Goal: Task Accomplishment & Management: Complete application form

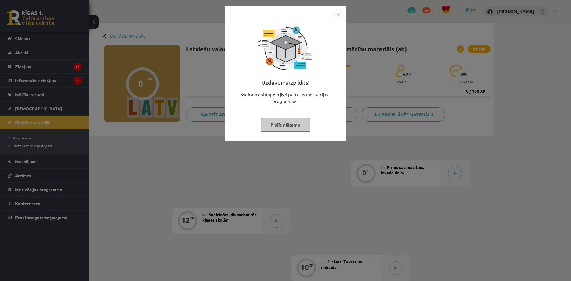
click at [343, 14] on div "Uzdevums izpildīts! Sveicam esi nopelnījis 1 punktus motivācijas programmā Pild…" at bounding box center [286, 73] width 122 height 135
click at [338, 15] on img "Close" at bounding box center [338, 14] width 9 height 9
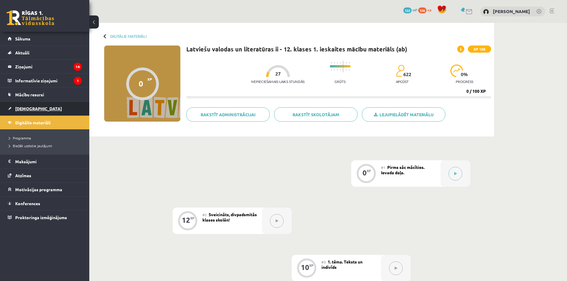
click at [54, 115] on link "[DEMOGRAPHIC_DATA]" at bounding box center [45, 109] width 74 height 14
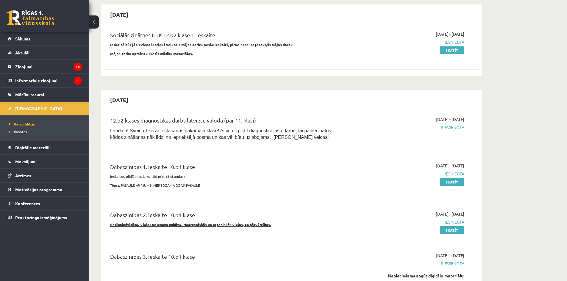
scroll to position [238, 0]
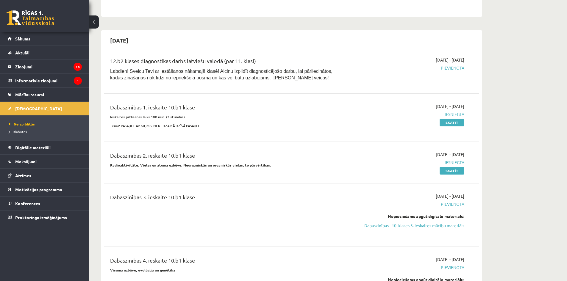
drag, startPoint x: 388, startPoint y: 225, endPoint x: 317, endPoint y: 35, distance: 203.0
click at [389, 225] on link "Dabaszinības - 10. klases 3. ieskaites mācību materiāls" at bounding box center [408, 226] width 112 height 6
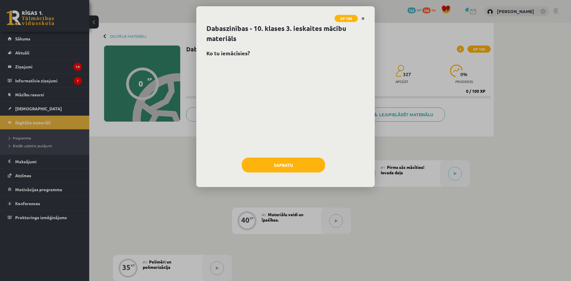
click at [365, 23] on link "Close" at bounding box center [363, 19] width 10 height 12
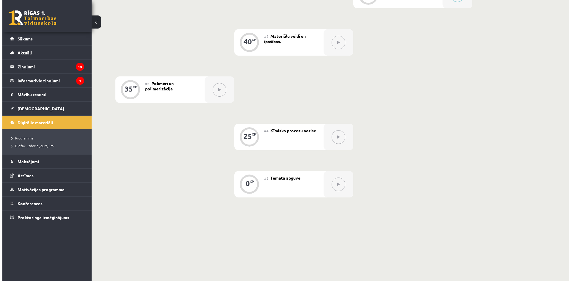
scroll to position [119, 0]
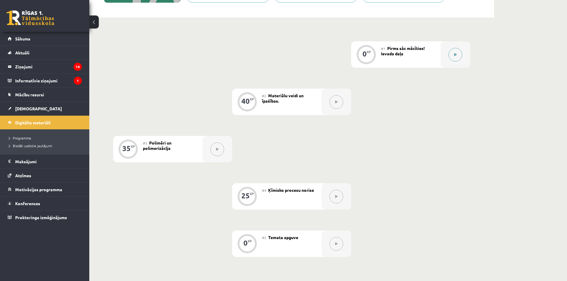
click at [455, 60] on button at bounding box center [455, 55] width 14 height 14
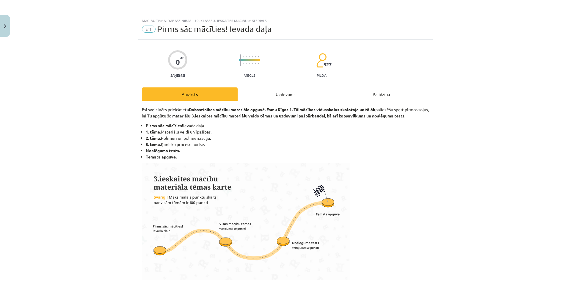
click at [289, 92] on div "Uzdevums" at bounding box center [286, 93] width 96 height 13
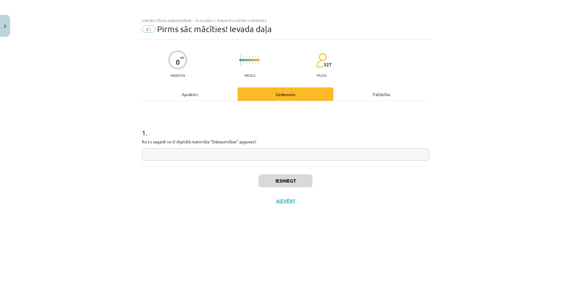
click at [218, 93] on div "Apraksts" at bounding box center [190, 93] width 96 height 13
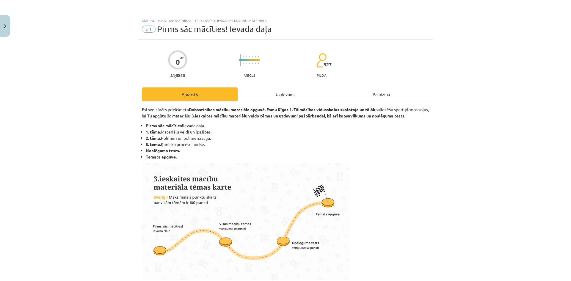
click at [270, 98] on div "Uzdevums" at bounding box center [286, 93] width 96 height 13
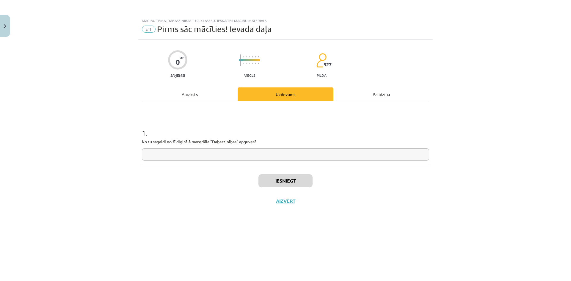
click at [255, 151] on input "text" at bounding box center [285, 154] width 287 height 12
click at [278, 182] on button "Iesniegt" at bounding box center [286, 180] width 54 height 13
click at [287, 201] on button "Nākamā nodarbība" at bounding box center [286, 205] width 58 height 14
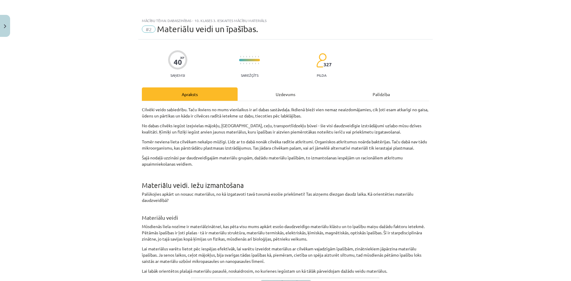
click at [292, 94] on div "Uzdevums" at bounding box center [286, 93] width 96 height 13
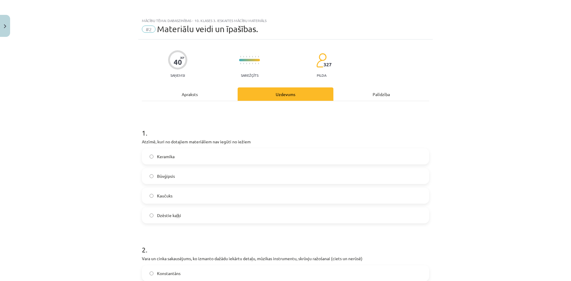
scroll to position [15, 0]
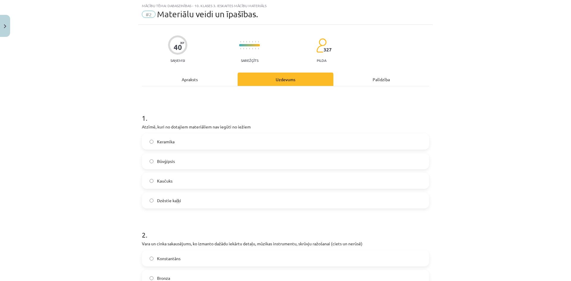
click at [207, 78] on div "Apraksts" at bounding box center [190, 79] width 96 height 13
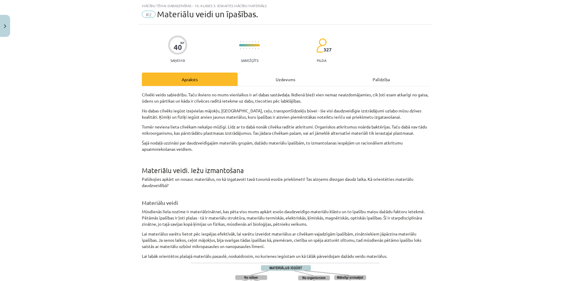
click at [257, 85] on div "Uzdevums" at bounding box center [286, 79] width 96 height 13
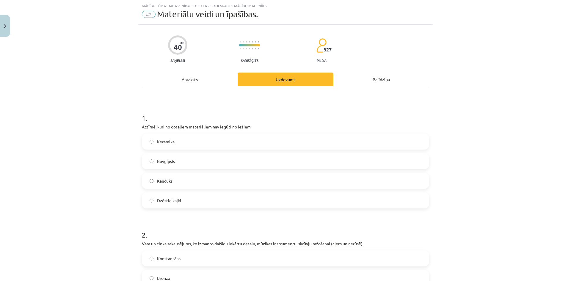
click at [111, 157] on div "Mācību tēma: Dabaszinības - 10. klases 3. ieskaites mācību materiāls #2 Materiā…" at bounding box center [285, 140] width 571 height 281
drag, startPoint x: 162, startPoint y: 179, endPoint x: 112, endPoint y: 185, distance: 50.8
click at [161, 179] on span "Kaučuks" at bounding box center [164, 181] width 15 height 6
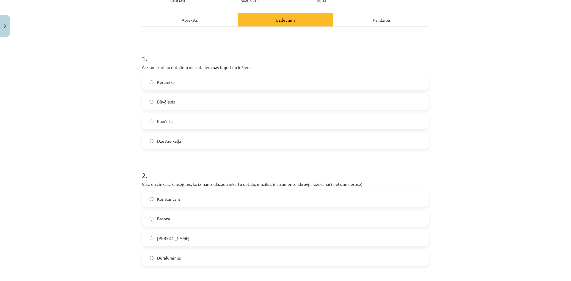
click at [176, 121] on label "Kaučuks" at bounding box center [286, 121] width 286 height 15
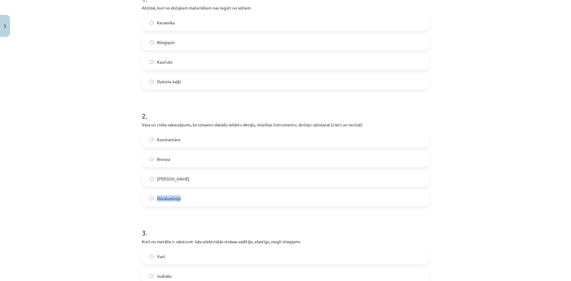
drag, startPoint x: 180, startPoint y: 199, endPoint x: 156, endPoint y: 200, distance: 24.7
click at [156, 200] on label "Dūralumīnijs" at bounding box center [286, 198] width 286 height 15
copy span "Dūralumīnijs"
click at [105, 132] on div "Mācību tēma: Dabaszinības - 10. klases 3. ieskaites mācību materiāls #2 Materiā…" at bounding box center [285, 140] width 571 height 281
drag, startPoint x: 161, startPoint y: 181, endPoint x: 153, endPoint y: 179, distance: 8.7
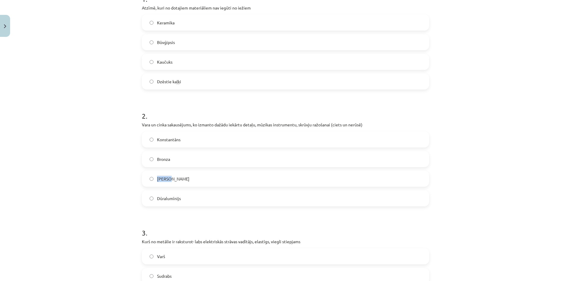
click at [153, 179] on label "Misiņš" at bounding box center [286, 178] width 286 height 15
copy label "Misiņš"
drag, startPoint x: 182, startPoint y: 139, endPoint x: 153, endPoint y: 139, distance: 28.9
click at [153, 139] on label "Konstantāns" at bounding box center [286, 139] width 286 height 15
copy span "Konstantāns"
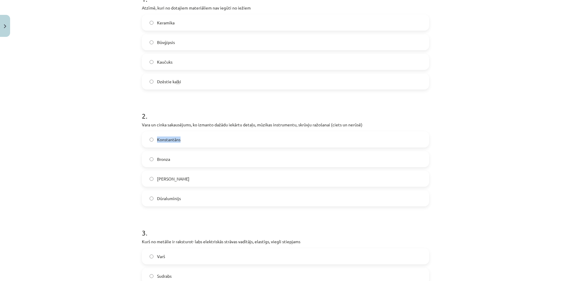
click at [159, 142] on span "Konstantāns" at bounding box center [169, 140] width 24 height 6
click at [117, 128] on div "Mācību tēma: Dabaszinības - 10. klases 3. ieskaites mācību materiāls #2 Materiā…" at bounding box center [285, 140] width 571 height 281
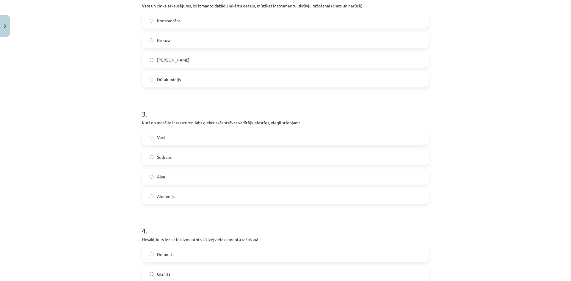
click at [69, 90] on div "Mācību tēma: Dabaszinības - 10. klases 3. ieskaites mācību materiāls #2 Materiā…" at bounding box center [285, 140] width 571 height 281
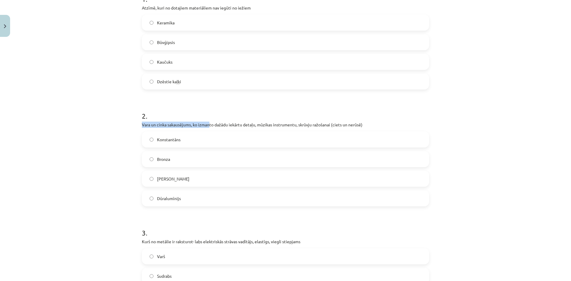
drag, startPoint x: 140, startPoint y: 126, endPoint x: 206, endPoint y: 126, distance: 66.1
click at [206, 126] on p "Vara un cinka sakausējums, ko izmanto dažādu iekārtu detaļu, mūzikas instrument…" at bounding box center [285, 125] width 287 height 6
click at [206, 115] on h1 "2 ." at bounding box center [285, 110] width 287 height 18
drag, startPoint x: 199, startPoint y: 125, endPoint x: 334, endPoint y: 126, distance: 134.8
click at [334, 126] on p "Vara un cinka sakausējums, ko izmanto dažādu iekārtu detaļu, mūzikas instrument…" at bounding box center [285, 125] width 287 height 6
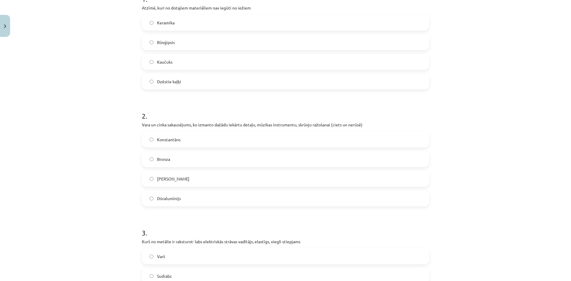
click at [327, 117] on h1 "2 ." at bounding box center [285, 110] width 287 height 18
drag, startPoint x: 140, startPoint y: 126, endPoint x: 188, endPoint y: 126, distance: 47.9
click at [188, 126] on p "Vara un cinka sakausējums, ko izmanto dažādu iekārtu detaļu, mūzikas instrument…" at bounding box center [285, 125] width 287 height 6
copy p "Vara un cinka sakausējums"
click at [170, 156] on label "Bronza" at bounding box center [286, 159] width 286 height 15
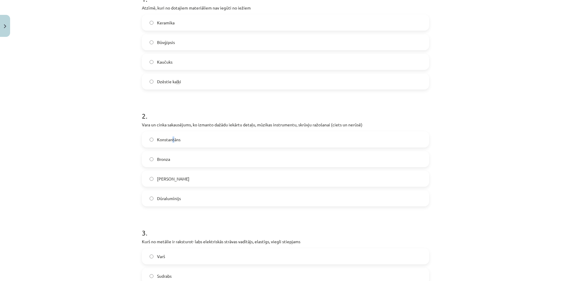
drag, startPoint x: 171, startPoint y: 141, endPoint x: 174, endPoint y: 143, distance: 3.2
click at [172, 140] on span "Konstantāns" at bounding box center [169, 140] width 24 height 6
click at [174, 158] on label "Bronza" at bounding box center [286, 159] width 286 height 15
click at [174, 141] on span "Konstantāns" at bounding box center [169, 140] width 24 height 6
click at [174, 164] on label "Bronza" at bounding box center [286, 159] width 286 height 15
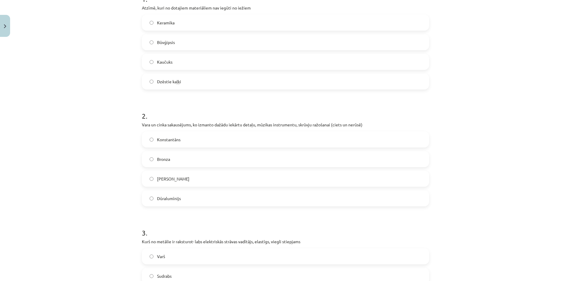
click at [175, 177] on label "Misiņš" at bounding box center [286, 178] width 286 height 15
click at [173, 159] on label "Bronza" at bounding box center [286, 159] width 286 height 15
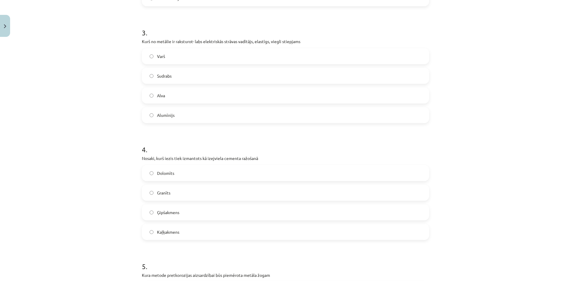
scroll to position [275, 0]
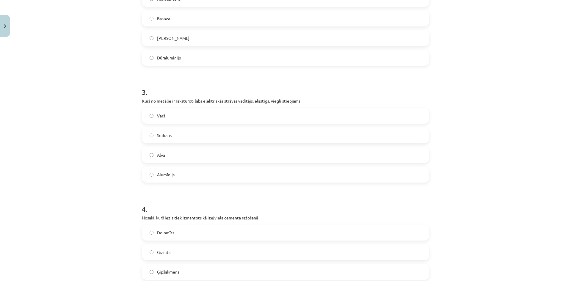
click at [178, 175] on label "Alumīnijs" at bounding box center [286, 174] width 286 height 15
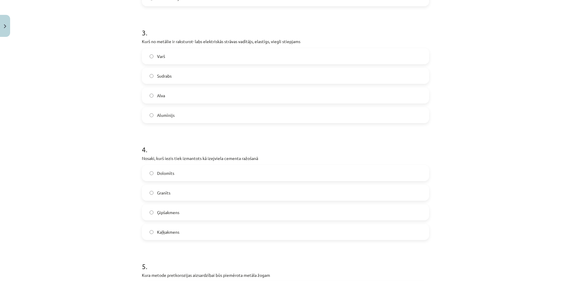
scroll to position [394, 0]
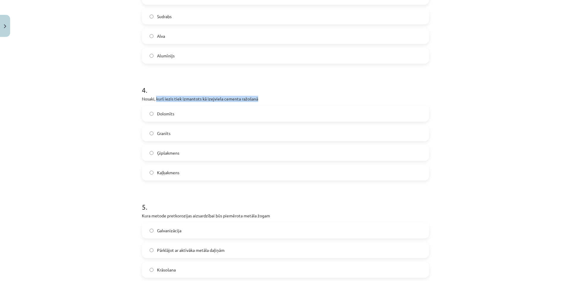
drag, startPoint x: 154, startPoint y: 100, endPoint x: 257, endPoint y: 97, distance: 102.7
click at [257, 97] on p "Nosaki, kurš iezis tiek izmantots kā izejviela cementa ražošanā" at bounding box center [285, 99] width 287 height 6
copy p "kurš iezis tiek izmantots kā izejviela cementa ražošanā"
click at [92, 95] on div "Mācību tēma: Dabaszinības - 10. klases 3. ieskaites mācību materiāls #2 Materiā…" at bounding box center [285, 140] width 571 height 281
click at [164, 173] on span "Kaļķakmens" at bounding box center [168, 173] width 22 height 6
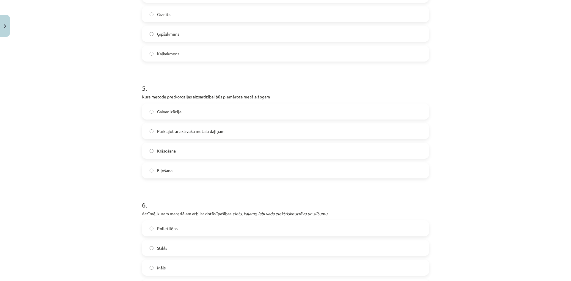
scroll to position [453, 0]
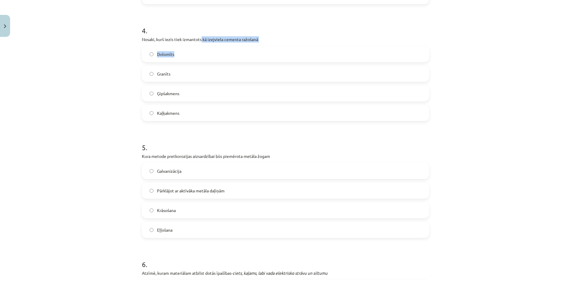
drag, startPoint x: 198, startPoint y: 40, endPoint x: 235, endPoint y: 43, distance: 36.7
click at [229, 43] on div "4 . Nosaki, kurš iezis tiek izmantots kā izejviela cementa ražošanā Dolomīts Gr…" at bounding box center [285, 68] width 287 height 105
click at [256, 37] on p "Nosaki, kurš iezis tiek izmantots kā izejviela cementa ražošanā" at bounding box center [285, 39] width 287 height 6
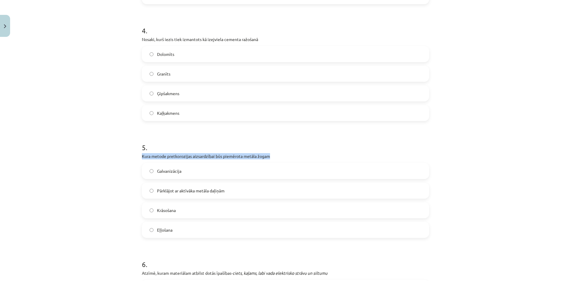
drag, startPoint x: 276, startPoint y: 154, endPoint x: 139, endPoint y: 159, distance: 137.9
click at [139, 159] on div "40 XP Saņemsi Sarežģīts 327 pilda Apraksts Uzdevums Palīdzība 1 . Atzīmē, kuri …" at bounding box center [285, 104] width 295 height 1037
copy p "Kura metode pretkorozijas aizsardzībai būs piemērota metāla žogam"
click at [78, 63] on div "Mācību tēma: Dabaszinības - 10. klases 3. ieskaites mācību materiāls #2 Materiā…" at bounding box center [285, 140] width 571 height 281
drag, startPoint x: 168, startPoint y: 158, endPoint x: 211, endPoint y: 157, distance: 43.5
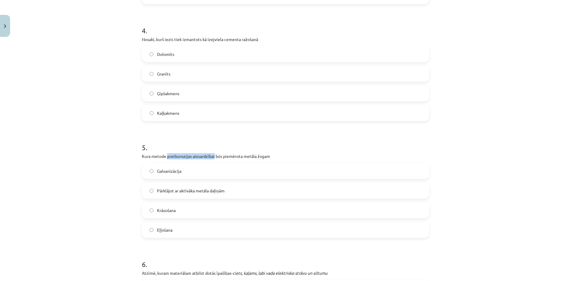
click at [211, 157] on p "Kura metode pretkorozijas aizsardzībai būs piemērota metāla žogam" at bounding box center [285, 156] width 287 height 6
copy p "pretkorozijas aizsardzībai"
click at [212, 135] on h1 "5 ." at bounding box center [285, 142] width 287 height 18
drag, startPoint x: 176, startPoint y: 169, endPoint x: 152, endPoint y: 168, distance: 23.2
click at [152, 168] on label "Galvanizācija" at bounding box center [286, 171] width 286 height 15
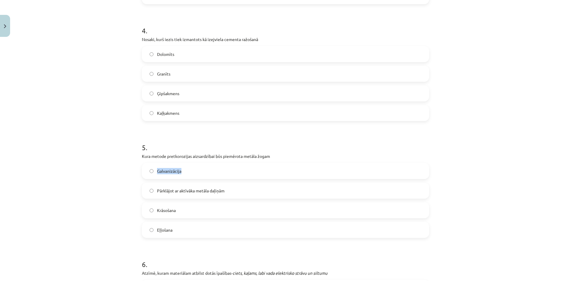
copy label "Galvanizācija"
click at [159, 169] on span "Galvanizācija" at bounding box center [169, 171] width 24 height 6
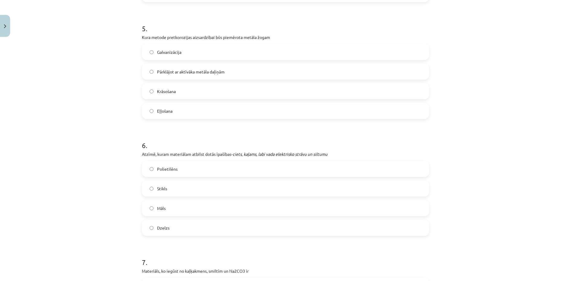
scroll to position [632, 0]
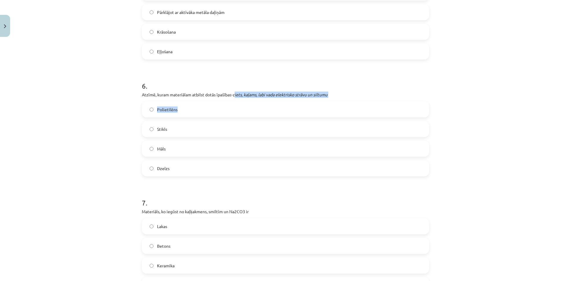
drag, startPoint x: 233, startPoint y: 96, endPoint x: 324, endPoint y: 98, distance: 91.1
click at [324, 98] on div "6 . Atzīmē, kuram materiālam atbilst dotās īpašības- ciets, kaļams, labi vada e…" at bounding box center [285, 123] width 287 height 105
drag, startPoint x: 232, startPoint y: 96, endPoint x: 327, endPoint y: 97, distance: 94.9
click at [327, 97] on p "Atzīmē, kuram materiālam atbilst dotās īpašības- ciets, kaļams, labi vada elekt…" at bounding box center [285, 95] width 287 height 6
click at [339, 87] on h1 "6 ." at bounding box center [285, 80] width 287 height 18
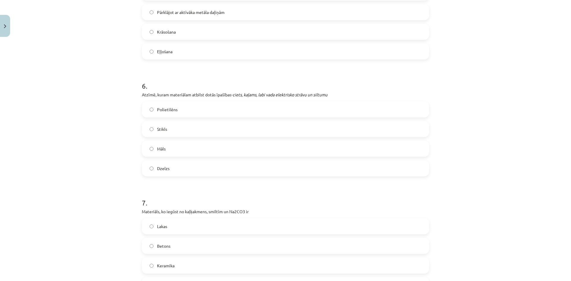
click at [225, 169] on label "Dzelzs" at bounding box center [286, 168] width 286 height 15
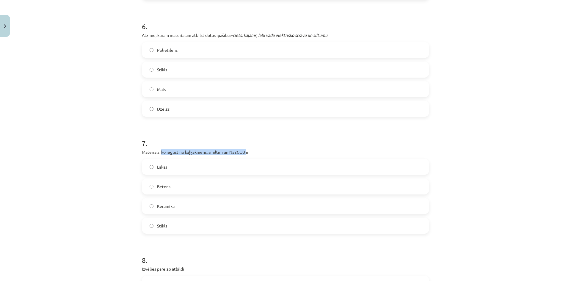
drag, startPoint x: 243, startPoint y: 153, endPoint x: 159, endPoint y: 154, distance: 84.5
click at [159, 154] on p "Materiāls, ko iegūst no kaļķakmens, smiltīm un Na2CO3 ir" at bounding box center [285, 152] width 287 height 6
copy p "ko iegūst no kaļķakmens, smiltīm un Na2CO3"
click at [174, 228] on label "Stikls" at bounding box center [286, 225] width 286 height 15
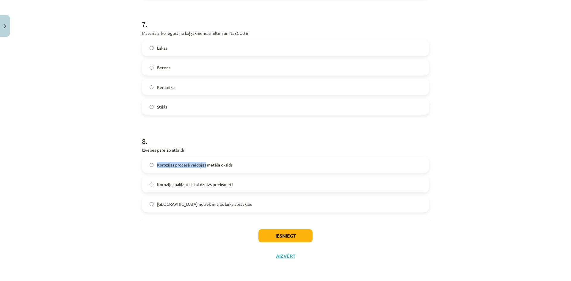
drag, startPoint x: 154, startPoint y: 166, endPoint x: 202, endPoint y: 168, distance: 47.7
click at [202, 168] on label "Korozijas procesā veidojas metāla oksīds" at bounding box center [286, 164] width 286 height 15
copy span "Korozijas procesā veidojas"
click at [84, 135] on div "Mācību tēma: Dabaszinības - 10. klases 3. ieskaites mācību materiāls #2 Materiā…" at bounding box center [285, 140] width 571 height 281
click at [163, 160] on label "Korozijas procesā veidojas metāla oksīds" at bounding box center [286, 164] width 286 height 15
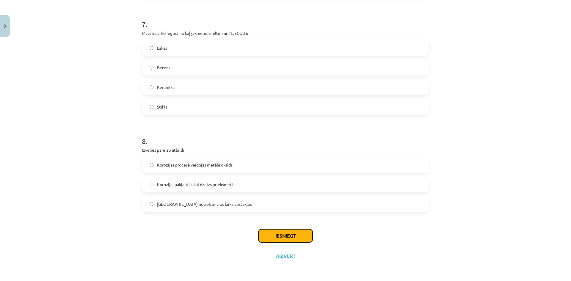
click at [274, 234] on button "Iesniegt" at bounding box center [286, 235] width 54 height 13
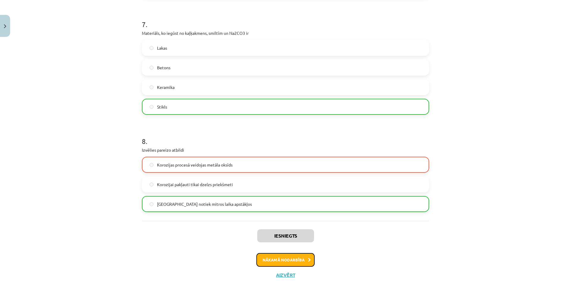
click at [284, 260] on button "Nākamā nodarbība" at bounding box center [286, 260] width 58 height 14
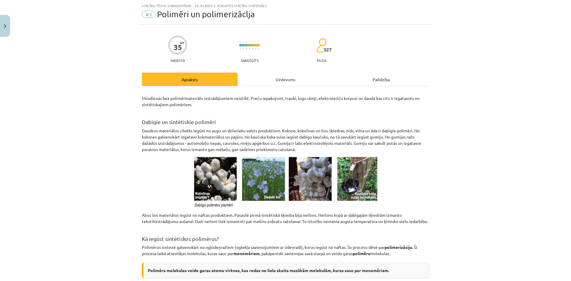
click at [249, 81] on div "Uzdevums" at bounding box center [286, 79] width 96 height 13
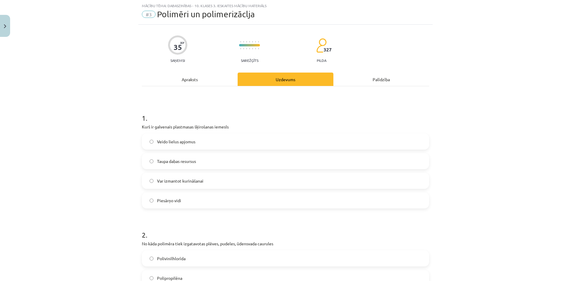
drag, startPoint x: 228, startPoint y: 126, endPoint x: 340, endPoint y: 129, distance: 112.2
click at [340, 129] on p "Kurš ir galvenais plastmasas šķirošanas iemesls" at bounding box center [285, 127] width 287 height 6
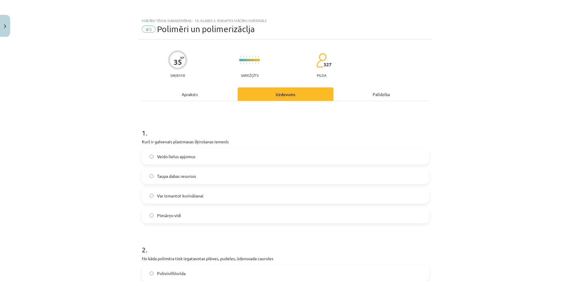
scroll to position [60, 0]
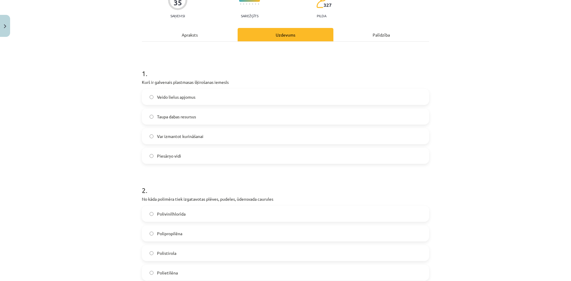
click at [193, 160] on label "Piesārņo vidi" at bounding box center [286, 155] width 286 height 15
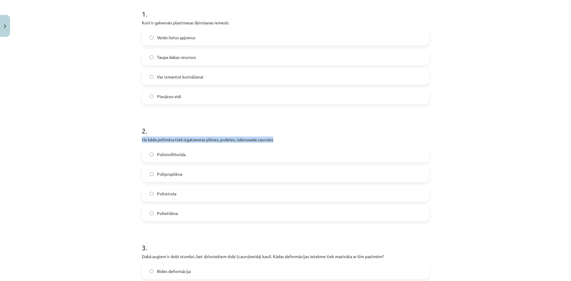
drag, startPoint x: 175, startPoint y: 139, endPoint x: 273, endPoint y: 135, distance: 98.0
click at [273, 135] on div "Mācību tēma: Dabaszinības - 10. klases 3. ieskaites mācību materiāls #3 Polimēr…" at bounding box center [285, 140] width 571 height 281
click at [164, 217] on label "Polietilēna" at bounding box center [286, 213] width 286 height 15
click at [85, 203] on div "Mācību tēma: Dabaszinības - 10. klases 3. ieskaites mācību materiāls #3 Polimēr…" at bounding box center [285, 140] width 571 height 281
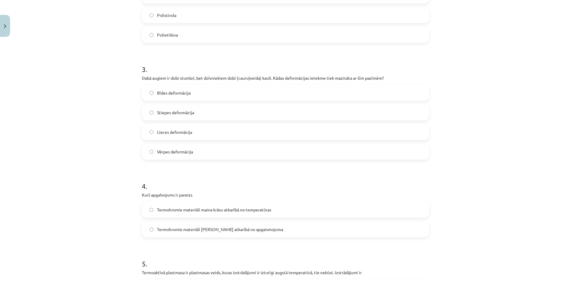
scroll to position [238, 0]
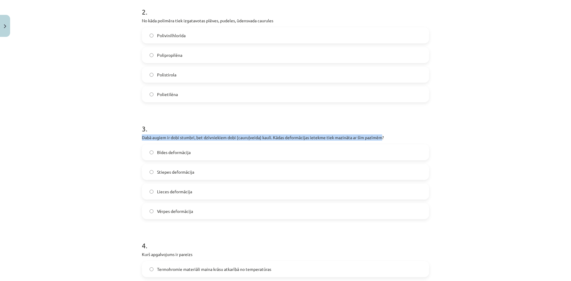
drag, startPoint x: 378, startPoint y: 138, endPoint x: 138, endPoint y: 137, distance: 240.2
click at [138, 137] on div "35 XP Saņemsi Sarežģīts 327 pilda Apraksts Uzdevums Palīdzība 1 . Kurš ir galve…" at bounding box center [285, 252] width 295 height 901
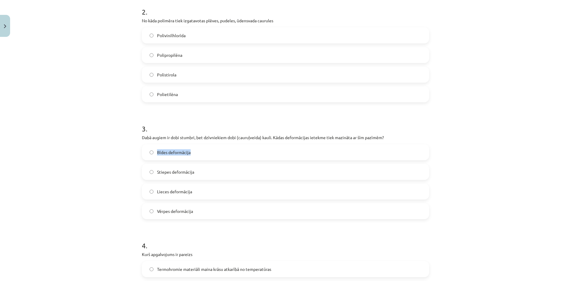
drag, startPoint x: 196, startPoint y: 153, endPoint x: 155, endPoint y: 158, distance: 41.3
click at [155, 158] on label "Bīdes deformācija" at bounding box center [286, 152] width 286 height 15
click at [150, 173] on label "Stiepes deformācija" at bounding box center [286, 172] width 286 height 15
drag, startPoint x: 109, startPoint y: 148, endPoint x: 129, endPoint y: 162, distance: 24.4
click at [110, 148] on div "Mācību tēma: Dabaszinības - 10. klases 3. ieskaites mācību materiāls #3 Polimēr…" at bounding box center [285, 140] width 571 height 281
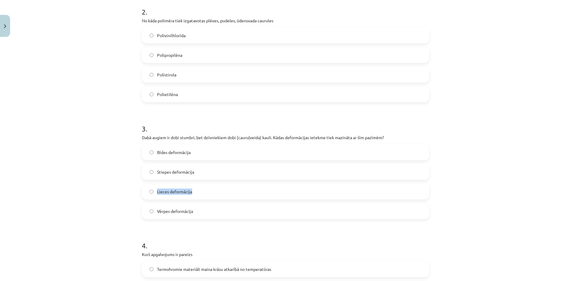
drag, startPoint x: 203, startPoint y: 196, endPoint x: 147, endPoint y: 192, distance: 56.3
click at [147, 192] on label "Lieces deformācija" at bounding box center [286, 191] width 286 height 15
drag, startPoint x: 195, startPoint y: 209, endPoint x: 156, endPoint y: 214, distance: 39.4
click at [156, 214] on label "Vērpes deformācija" at bounding box center [286, 211] width 286 height 15
click at [96, 159] on div "Mācību tēma: Dabaszinības - 10. klases 3. ieskaites mācību materiāls #3 Polimēr…" at bounding box center [285, 140] width 571 height 281
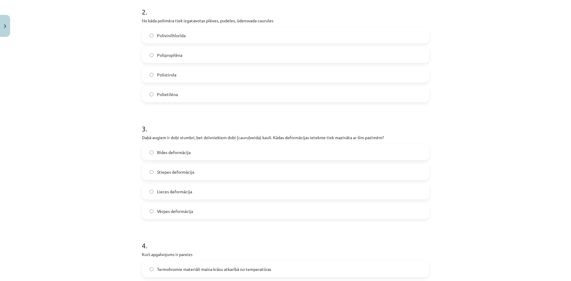
click at [195, 172] on label "Stiepes deformācija" at bounding box center [286, 172] width 286 height 15
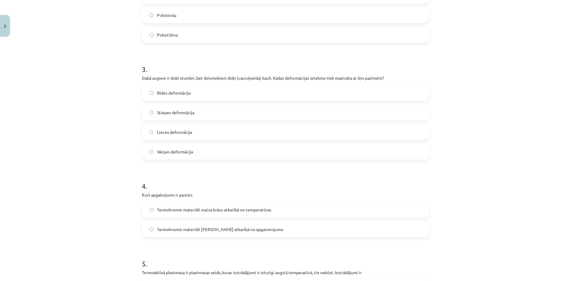
scroll to position [357, 0]
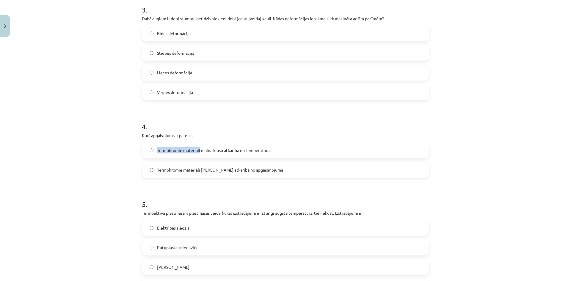
drag, startPoint x: 155, startPoint y: 150, endPoint x: 198, endPoint y: 155, distance: 43.4
click at [198, 155] on label "Termohromie materiāli maina krāsu atkarībā no temperatūras" at bounding box center [286, 150] width 286 height 15
click at [240, 186] on form "1 . Kurš ir galvenais plastmasas šķirošanas iemesls Veido lielus apjomus Taupa …" at bounding box center [285, 144] width 287 height 767
click at [282, 149] on label "Termohromie materiāli maina krāsu atkarībā no temperatūras" at bounding box center [286, 150] width 286 height 15
click at [273, 129] on h1 "4 ." at bounding box center [285, 121] width 287 height 18
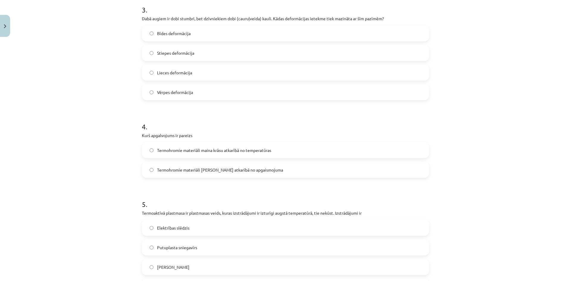
scroll to position [417, 0]
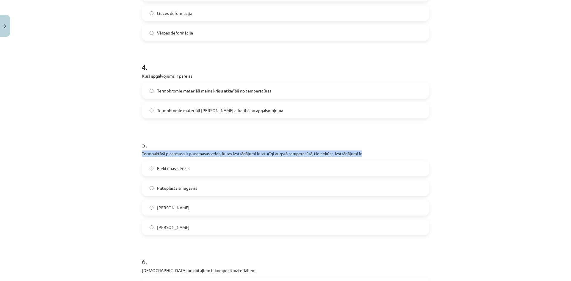
drag, startPoint x: 138, startPoint y: 151, endPoint x: 360, endPoint y: 152, distance: 222.6
click at [360, 152] on div "35 XP Saņemsi Sarežģīts 327 pilda Apraksts Uzdevums Palīdzība 1 . Kurš ir galve…" at bounding box center [285, 73] width 295 height 901
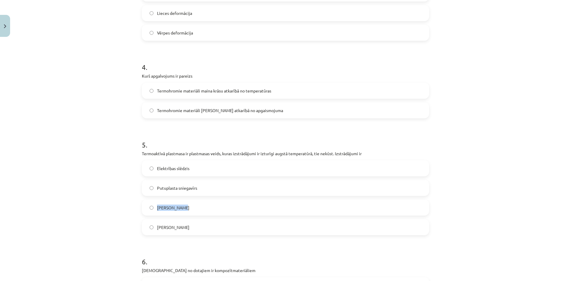
drag, startPoint x: 187, startPoint y: 209, endPoint x: 153, endPoint y: 210, distance: 34.2
click at [153, 210] on label "Neilona jaka" at bounding box center [286, 207] width 286 height 15
click at [182, 209] on label "Neilona jaka" at bounding box center [286, 207] width 286 height 15
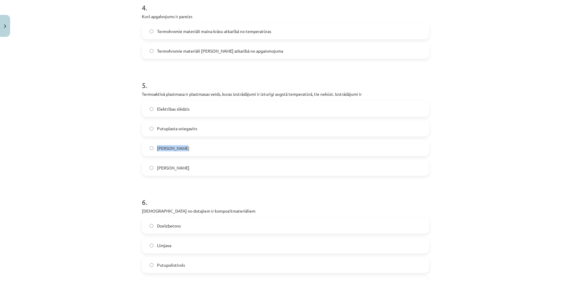
scroll to position [536, 0]
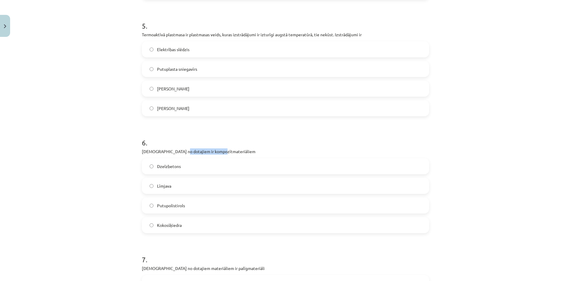
drag, startPoint x: 217, startPoint y: 153, endPoint x: 175, endPoint y: 154, distance: 42.0
click at [175, 154] on p "Kuri no dotajiem ir kompozītmateriāliem" at bounding box center [285, 151] width 287 height 6
click at [193, 169] on label "Dzelzbetons" at bounding box center [286, 166] width 286 height 15
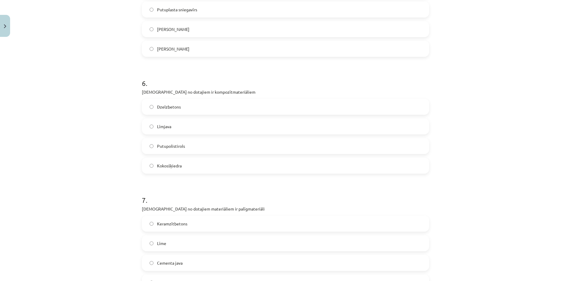
scroll to position [655, 0]
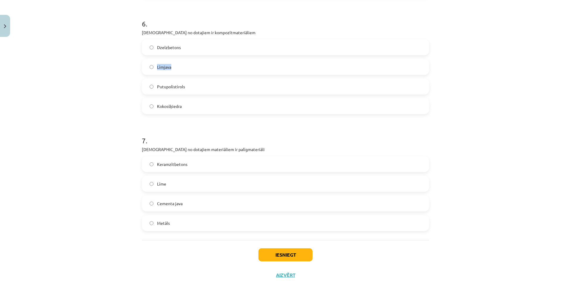
drag, startPoint x: 180, startPoint y: 71, endPoint x: 152, endPoint y: 68, distance: 28.3
click at [152, 68] on label "Līmjava" at bounding box center [286, 67] width 286 height 15
drag, startPoint x: 102, startPoint y: 50, endPoint x: 114, endPoint y: 52, distance: 11.6
click at [102, 50] on div "Mācību tēma: Dabaszinības - 10. klases 3. ieskaites mācību materiāls #3 Polimēr…" at bounding box center [285, 140] width 571 height 281
click at [167, 59] on div "Līmjava" at bounding box center [285, 67] width 287 height 16
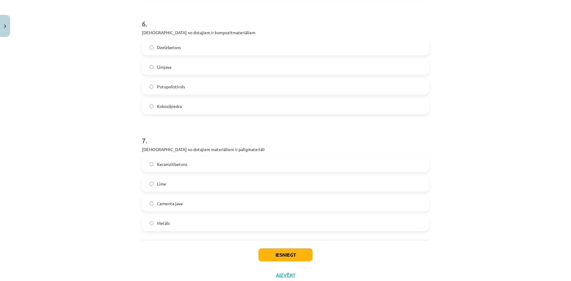
click at [171, 79] on div "Putupolistirols" at bounding box center [285, 87] width 287 height 16
click at [168, 66] on span "Līmjava" at bounding box center [164, 67] width 14 height 6
click at [177, 89] on span "Putupolistirols" at bounding box center [171, 87] width 28 height 6
click at [174, 54] on div "Dzelzbetons Līmjava Putupolistirols Kokosšķiedra" at bounding box center [285, 76] width 287 height 75
click at [174, 54] on label "Dzelzbetons" at bounding box center [286, 47] width 286 height 15
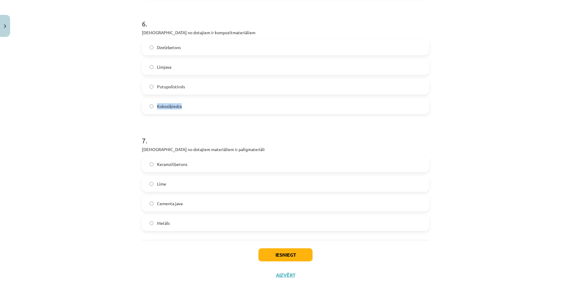
click at [187, 96] on div "Dzelzbetons Līmjava Putupolistirols Kokosšķiedra" at bounding box center [285, 76] width 287 height 75
drag, startPoint x: 182, startPoint y: 63, endPoint x: 182, endPoint y: 55, distance: 8.3
click at [181, 60] on label "Līmjava" at bounding box center [286, 67] width 286 height 15
click at [182, 55] on div "Dzelzbetons Līmjava Putupolistirols Kokosšķiedra" at bounding box center [285, 76] width 287 height 75
click at [190, 46] on label "Dzelzbetons" at bounding box center [286, 47] width 286 height 15
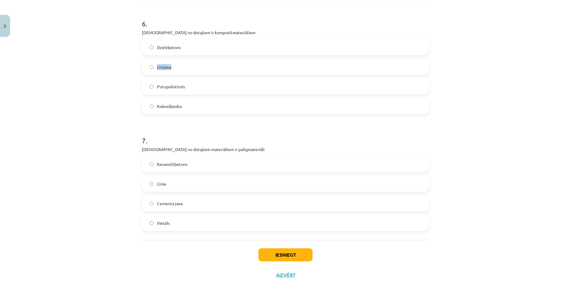
click at [119, 59] on div "Mācību tēma: Dabaszinības - 10. klases 3. ieskaites mācību materiāls #3 Polimēr…" at bounding box center [285, 140] width 571 height 281
click at [121, 80] on div "Mācību tēma: Dabaszinības - 10. klases 3. ieskaites mācību materiāls #3 Polimēr…" at bounding box center [285, 140] width 571 height 281
drag, startPoint x: 172, startPoint y: 92, endPoint x: 154, endPoint y: 93, distance: 18.2
click at [154, 93] on label "Putupolistirols" at bounding box center [286, 86] width 286 height 15
click at [225, 131] on h1 "7 ." at bounding box center [285, 135] width 287 height 18
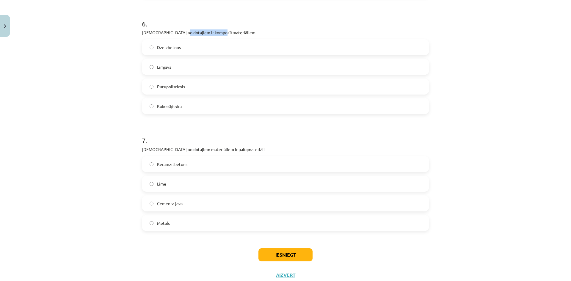
drag, startPoint x: 221, startPoint y: 34, endPoint x: 176, endPoint y: 35, distance: 45.0
click at [176, 35] on p "Kuri no dotajiem ir kompozītmateriāliem" at bounding box center [285, 32] width 287 height 6
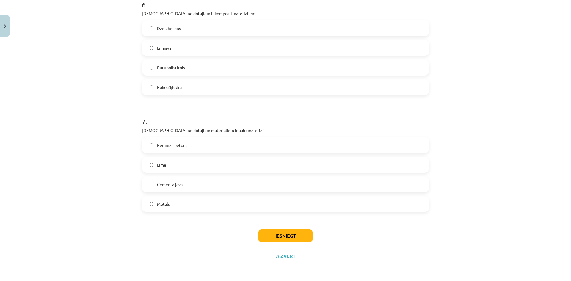
click at [201, 93] on label "Kokosšķiedra" at bounding box center [286, 87] width 286 height 15
click at [186, 49] on label "Līmjava" at bounding box center [286, 47] width 286 height 15
drag, startPoint x: 185, startPoint y: 71, endPoint x: 153, endPoint y: 73, distance: 32.5
click at [153, 73] on label "Putupolistirols" at bounding box center [286, 67] width 286 height 15
drag, startPoint x: 190, startPoint y: 91, endPoint x: 155, endPoint y: 91, distance: 34.8
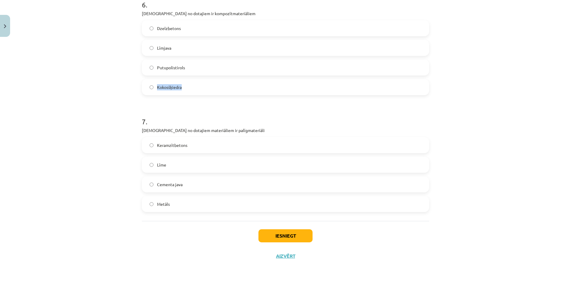
click at [155, 91] on label "Kokosšķiedra" at bounding box center [286, 87] width 286 height 15
click at [191, 65] on label "Putupolistirols" at bounding box center [286, 67] width 286 height 15
drag, startPoint x: 226, startPoint y: 129, endPoint x: 198, endPoint y: 133, distance: 29.1
click at [198, 133] on p "Kuri no dotajiem materiāliem ir palīgmateriāli" at bounding box center [285, 130] width 287 height 6
click at [83, 172] on div "Mācību tēma: Dabaszinības - 10. klases 3. ieskaites mācību materiāls #3 Polimēr…" at bounding box center [285, 140] width 571 height 281
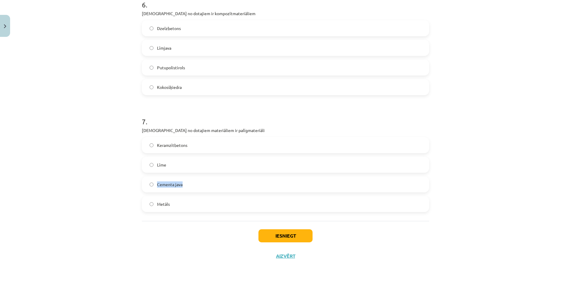
drag, startPoint x: 186, startPoint y: 190, endPoint x: 156, endPoint y: 190, distance: 29.8
click at [156, 190] on label "Cementa java" at bounding box center [286, 184] width 286 height 15
click at [124, 170] on div "Mācību tēma: Dabaszinības - 10. klases 3. ieskaites mācību materiāls #3 Polimēr…" at bounding box center [285, 140] width 571 height 281
click at [157, 166] on span "Līme" at bounding box center [161, 165] width 9 height 6
click at [275, 234] on button "Iesniegt" at bounding box center [286, 235] width 54 height 13
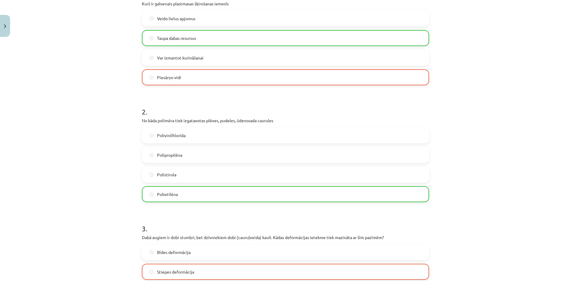
scroll to position [79, 0]
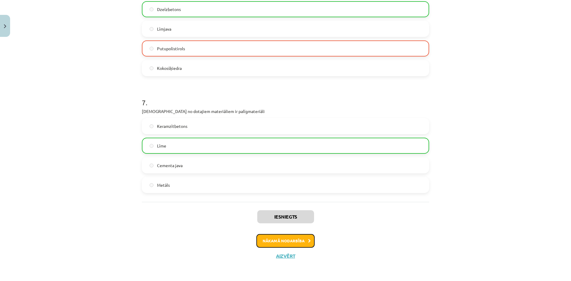
click at [275, 240] on button "Nākamā nodarbība" at bounding box center [286, 241] width 58 height 14
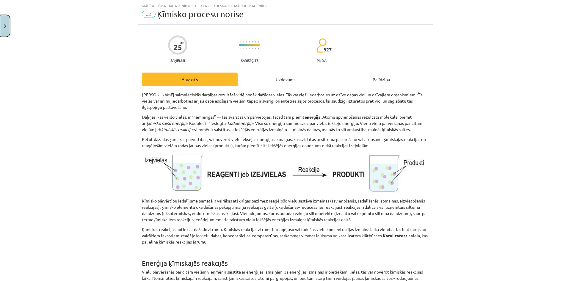
click at [5, 30] on button "Close" at bounding box center [5, 26] width 10 height 22
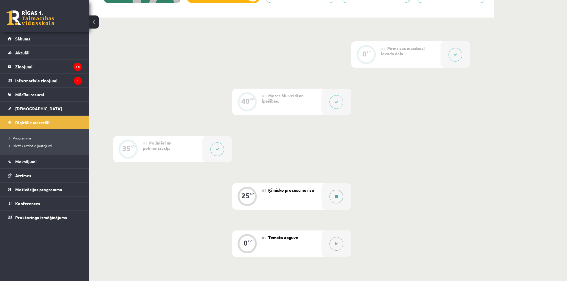
click at [338, 196] on button at bounding box center [336, 197] width 14 height 14
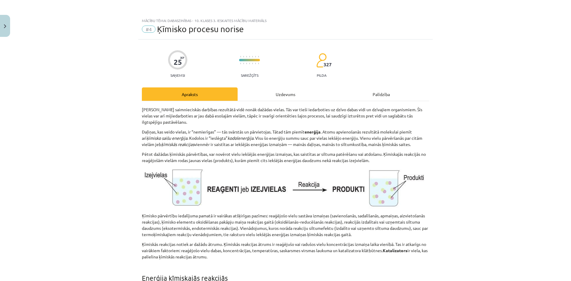
click at [286, 97] on div "Uzdevums" at bounding box center [286, 93] width 96 height 13
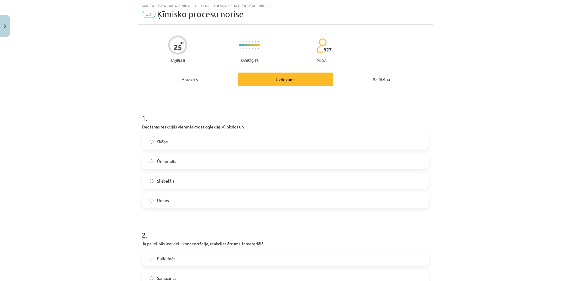
drag, startPoint x: 240, startPoint y: 138, endPoint x: 250, endPoint y: 118, distance: 22.4
click at [250, 118] on h1 "1 ." at bounding box center [285, 113] width 287 height 18
drag, startPoint x: 244, startPoint y: 127, endPoint x: 139, endPoint y: 126, distance: 104.8
click at [99, 168] on div "Mācību tēma: Dabaszinības - 10. klases 3. ieskaites mācību materiāls #4 Ķīmisko…" at bounding box center [285, 140] width 571 height 281
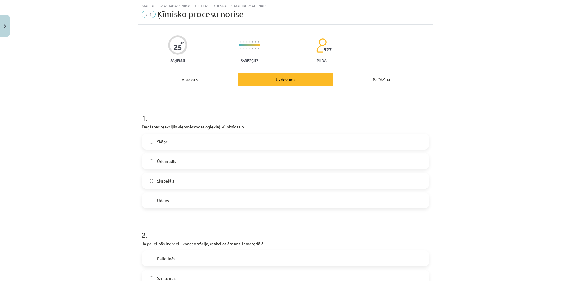
click at [169, 150] on div "Skābe Ūdeņradis Skābeklis Ūdens" at bounding box center [285, 171] width 287 height 75
click at [164, 145] on label "Skābe" at bounding box center [286, 141] width 286 height 15
click at [168, 166] on label "Ūdeņradis" at bounding box center [286, 161] width 286 height 15
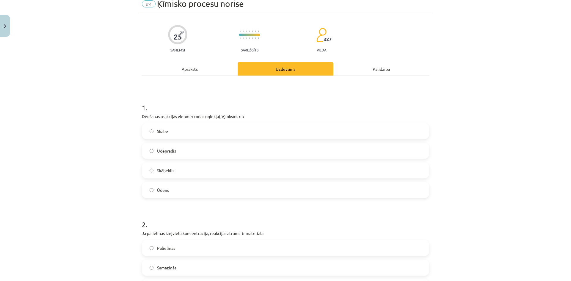
scroll to position [144, 0]
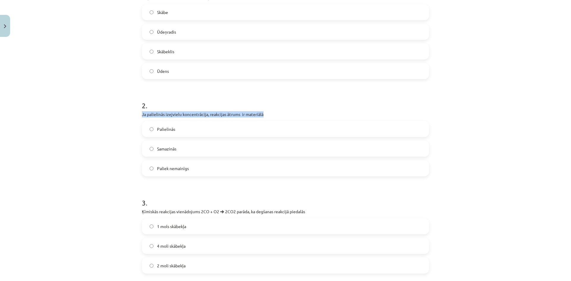
drag, startPoint x: 151, startPoint y: 118, endPoint x: 263, endPoint y: 112, distance: 112.6
click at [263, 112] on div "25 XP Saņemsi Sarežģīts 327 pilda Apraksts Uzdevums Palīdzība 1 . Degšanas reak…" at bounding box center [285, 170] width 295 height 550
click at [153, 129] on label "Palielinās" at bounding box center [286, 129] width 286 height 15
click at [101, 131] on div "Mācību tēma: Dabaszinības - 10. klases 3. ieskaites mācību materiāls #4 Ķīmisko…" at bounding box center [285, 140] width 571 height 281
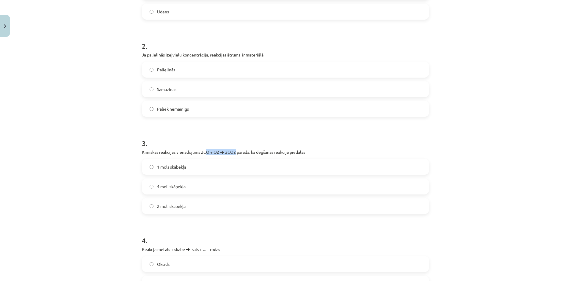
drag, startPoint x: 203, startPoint y: 154, endPoint x: 233, endPoint y: 155, distance: 30.4
click at [233, 155] on p "Ķīmiskās reakcijas vienādojums 2CO + O2 🡪 2CO2 parāda, ka degšanas reakcijā pie…" at bounding box center [285, 152] width 287 height 6
click at [225, 140] on h1 "3 ." at bounding box center [285, 138] width 287 height 18
drag, startPoint x: 137, startPoint y: 151, endPoint x: 301, endPoint y: 153, distance: 164.3
click at [301, 153] on div "25 XP Saņemsi Sarežģīts 327 pilda Apraksts Uzdevums Palīdzība 1 . Degšanas reak…" at bounding box center [285, 111] width 295 height 550
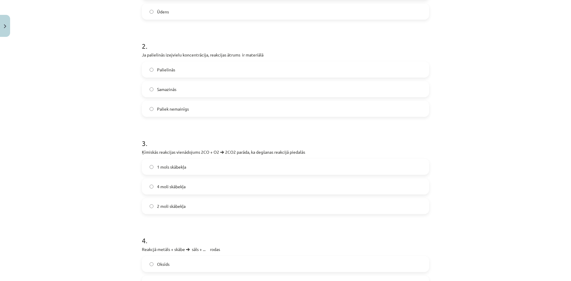
click at [160, 140] on h1 "3 ." at bounding box center [285, 138] width 287 height 18
drag, startPoint x: 198, startPoint y: 151, endPoint x: 232, endPoint y: 154, distance: 34.4
click at [232, 154] on p "Ķīmiskās reakcijas vienādojums 2CO + O2 🡪 2CO2 parāda, ka degšanas reakcijā pie…" at bounding box center [285, 152] width 287 height 6
click at [212, 138] on h1 "3 ." at bounding box center [285, 138] width 287 height 18
click at [196, 184] on label "4 moli skābekļa" at bounding box center [286, 186] width 286 height 15
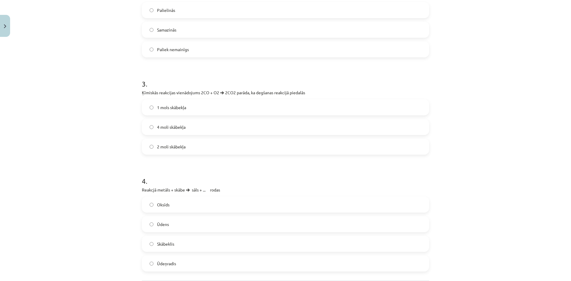
scroll to position [323, 0]
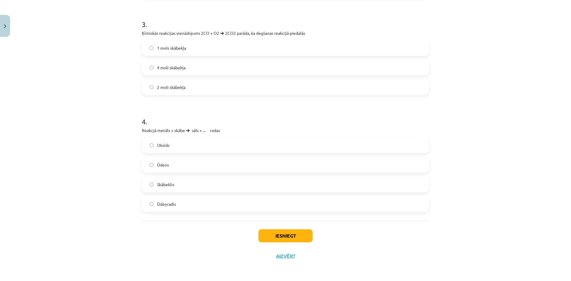
click at [165, 147] on span "Oksīds" at bounding box center [163, 145] width 12 height 6
click at [275, 237] on button "Iesniegt" at bounding box center [286, 235] width 54 height 13
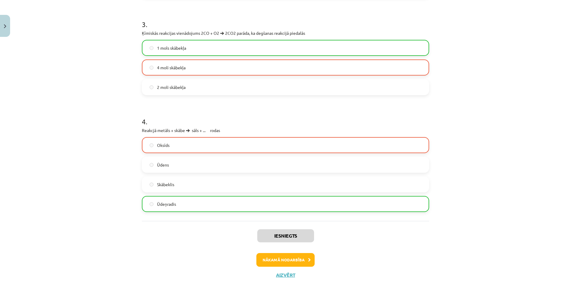
scroll to position [342, 0]
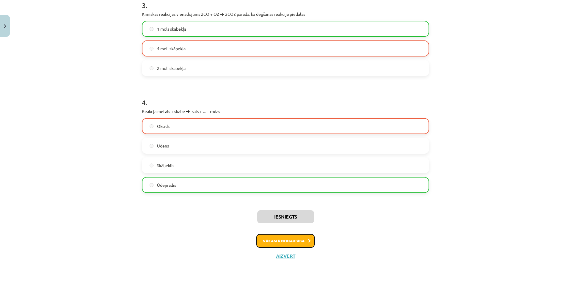
click at [293, 238] on button "Nākamā nodarbība" at bounding box center [286, 241] width 58 height 14
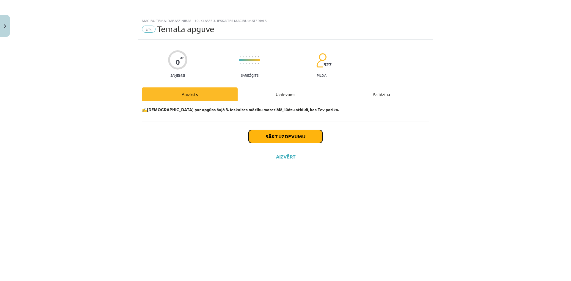
click at [276, 136] on button "Sākt uzdevumu" at bounding box center [286, 136] width 74 height 13
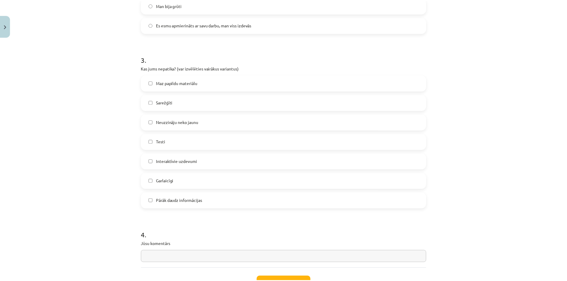
scroll to position [464, 0]
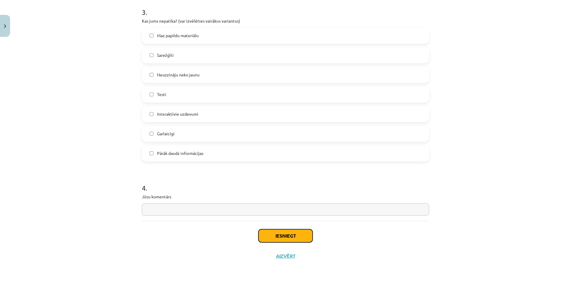
click at [276, 235] on button "Iesniegt" at bounding box center [286, 235] width 54 height 13
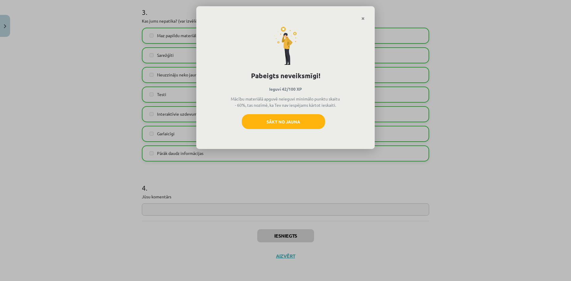
click at [362, 22] on div "Pabeigts neveiksmīgi! Ieguvi 42/100 XP Mācību materiālā apguvē neieguvi minimāl…" at bounding box center [285, 85] width 179 height 129
click at [365, 18] on link "Close" at bounding box center [363, 19] width 10 height 12
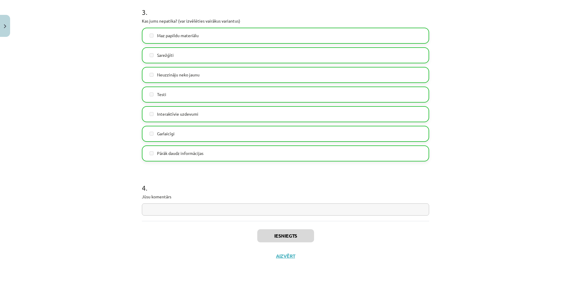
click at [10, 25] on div "Mācību tēma: Dabaszinības - 10. klases 3. ieskaites mācību materiāls #5 Temata …" at bounding box center [285, 140] width 571 height 281
click at [6, 24] on button "Close" at bounding box center [5, 26] width 10 height 22
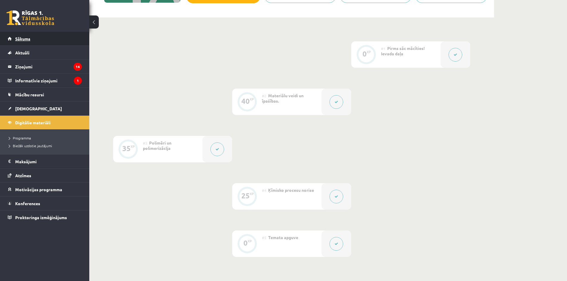
click at [48, 40] on link "Sākums" at bounding box center [45, 39] width 74 height 14
